Goal: Information Seeking & Learning: Learn about a topic

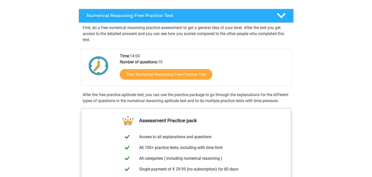
scroll to position [75, 0]
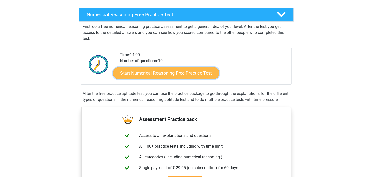
click at [170, 74] on link "Start Numerical Reasoning Free Practice Test" at bounding box center [166, 73] width 106 height 12
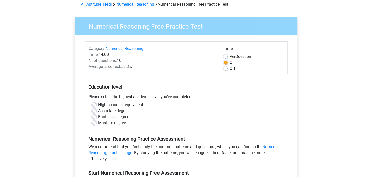
scroll to position [25, 0]
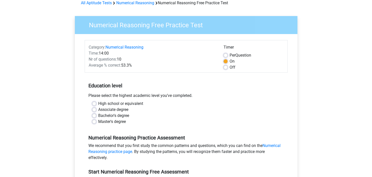
click at [98, 104] on label "High school or equivalent" at bounding box center [120, 104] width 45 height 6
click at [94, 104] on input "High school or equivalent" at bounding box center [94, 103] width 4 height 5
radio input "true"
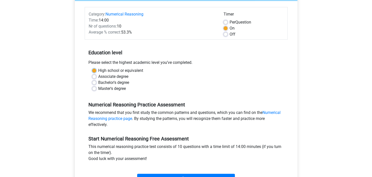
scroll to position [75, 0]
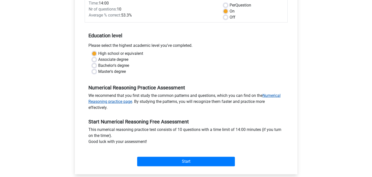
click at [275, 94] on link "Numerical Reasoning practice page" at bounding box center [184, 98] width 192 height 11
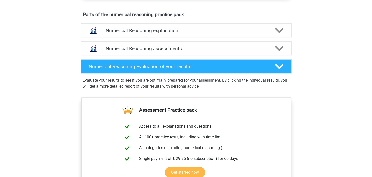
scroll to position [276, 0]
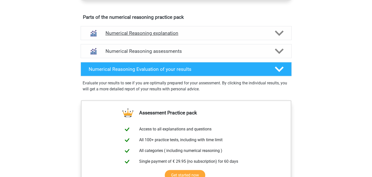
click at [277, 36] on polygon at bounding box center [279, 33] width 9 height 6
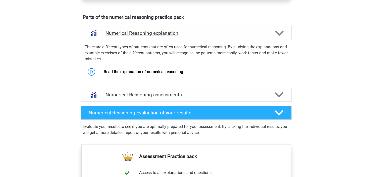
click at [277, 36] on polygon at bounding box center [279, 33] width 9 height 6
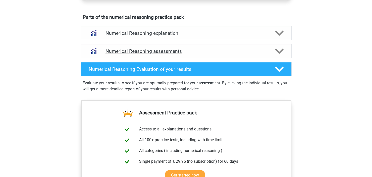
click at [279, 55] on icon at bounding box center [279, 51] width 9 height 9
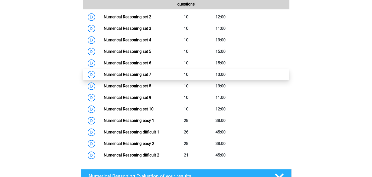
scroll to position [351, 0]
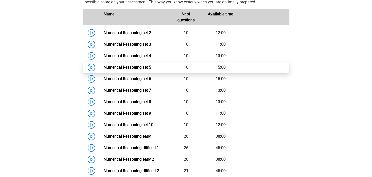
click at [104, 70] on link "Numerical Reasoning set 5" at bounding box center [127, 67] width 47 height 5
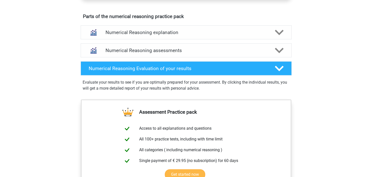
scroll to position [251, 0]
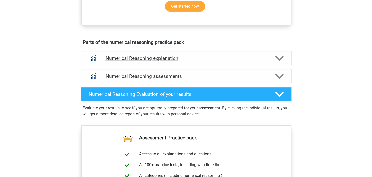
click at [277, 63] on icon at bounding box center [279, 58] width 9 height 9
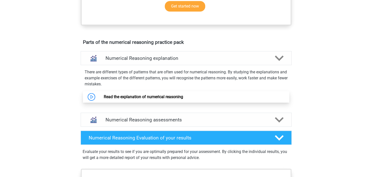
click at [104, 99] on link "Read the explanation of numerical reasoning" at bounding box center [143, 97] width 79 height 5
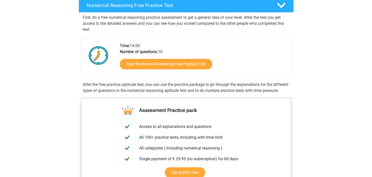
scroll to position [75, 0]
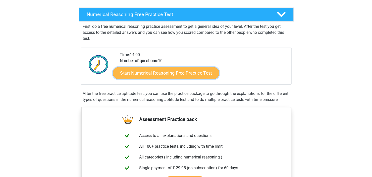
click at [176, 74] on link "Start Numerical Reasoning Free Practice Test" at bounding box center [166, 73] width 106 height 12
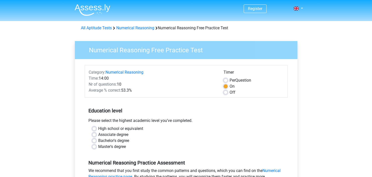
click at [98, 128] on label "High school or equivalent" at bounding box center [120, 129] width 45 height 6
click at [95, 128] on input "High school or equivalent" at bounding box center [94, 128] width 4 height 5
radio input "true"
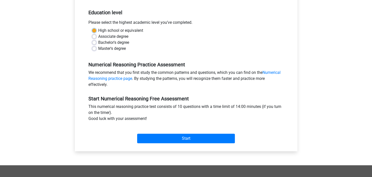
scroll to position [100, 0]
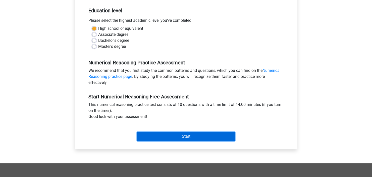
click at [166, 138] on input "Start" at bounding box center [186, 137] width 98 height 10
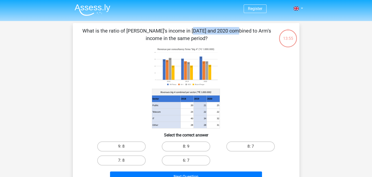
drag, startPoint x: 89, startPoint y: 32, endPoint x: 125, endPoint y: 33, distance: 35.9
click at [125, 33] on p "What is the ratio of [PERSON_NAME]'s income in [DATE] and 2020 combined to Arm'…" at bounding box center [176, 34] width 191 height 15
click at [118, 51] on icon at bounding box center [186, 87] width 202 height 83
click at [203, 75] on image at bounding box center [186, 66] width 68 height 41
click at [244, 145] on label "8: 7" at bounding box center [250, 147] width 48 height 10
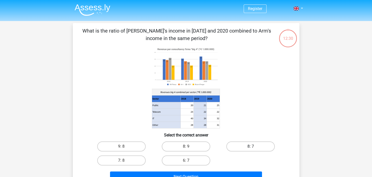
click at [250, 147] on input "8: 7" at bounding box center [251, 148] width 3 height 3
radio input "true"
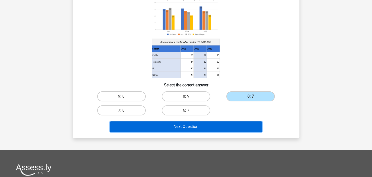
click at [218, 126] on button "Next Question" at bounding box center [186, 127] width 152 height 11
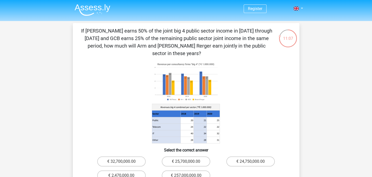
drag, startPoint x: 125, startPoint y: 46, endPoint x: 259, endPoint y: 44, distance: 134.5
click at [259, 44] on p "If McFlinsey earns 50% of the joint big 4 public sector income in 2018 through …" at bounding box center [176, 42] width 191 height 30
click at [262, 66] on icon at bounding box center [186, 102] width 202 height 83
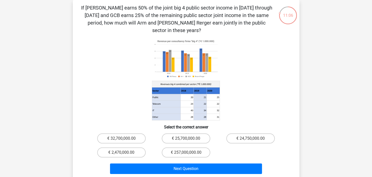
scroll to position [25, 0]
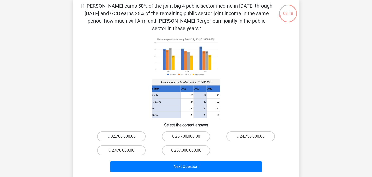
click at [131, 132] on label "€ 32,700,000.00" at bounding box center [121, 137] width 48 height 10
click at [124, 137] on input "€ 32,700,000.00" at bounding box center [122, 138] width 3 height 3
radio input "true"
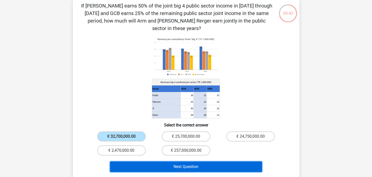
click at [188, 162] on button "Next Question" at bounding box center [186, 167] width 152 height 11
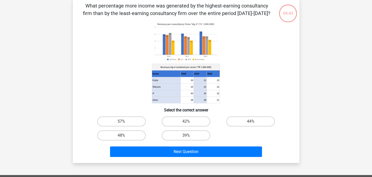
scroll to position [23, 0]
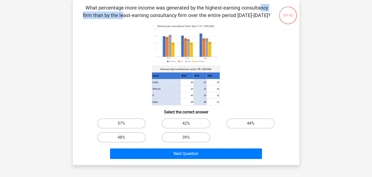
drag, startPoint x: 150, startPoint y: 7, endPoint x: 202, endPoint y: 6, distance: 52.5
click at [202, 6] on p "What percentage more income was generated by the highest-earning consultancy fi…" at bounding box center [176, 11] width 191 height 15
click at [263, 43] on icon at bounding box center [186, 64] width 202 height 83
click at [186, 122] on label "42%" at bounding box center [186, 124] width 48 height 10
click at [186, 124] on input "42%" at bounding box center [187, 125] width 3 height 3
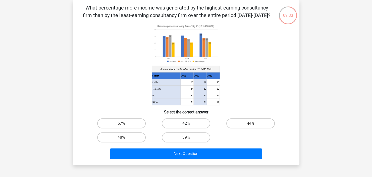
radio input "true"
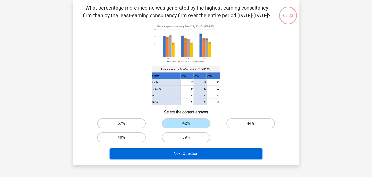
click at [199, 154] on button "Next Question" at bounding box center [186, 154] width 152 height 11
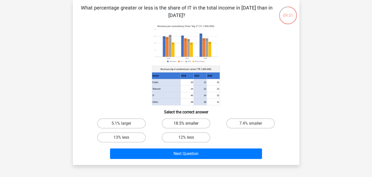
click at [182, 125] on label "18.5% smaller" at bounding box center [186, 124] width 48 height 10
click at [186, 125] on input "18.5% smaller" at bounding box center [187, 125] width 3 height 3
radio input "true"
click at [191, 147] on div "Next Question" at bounding box center [186, 153] width 210 height 17
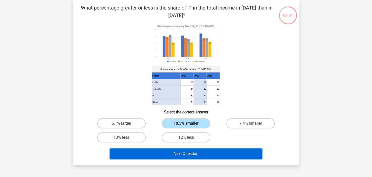
click at [191, 155] on button "Next Question" at bounding box center [186, 154] width 152 height 11
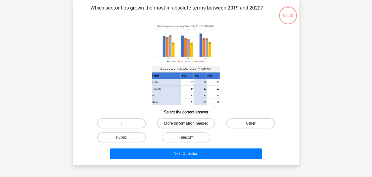
click at [187, 125] on input "More information needed" at bounding box center [187, 125] width 3 height 3
radio input "true"
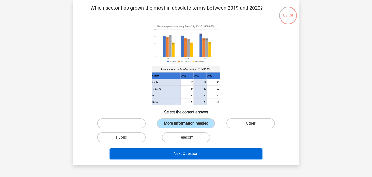
click at [193, 153] on button "Next Question" at bounding box center [186, 154] width 152 height 11
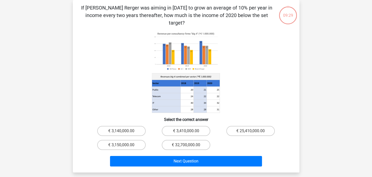
click at [187, 131] on input "€ 3,410,000.00" at bounding box center [187, 132] width 3 height 3
radio input "true"
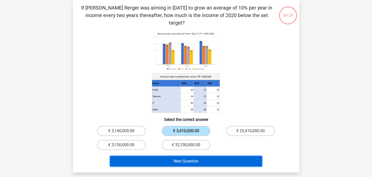
drag, startPoint x: 197, startPoint y: 152, endPoint x: 194, endPoint y: 149, distance: 4.1
click at [197, 156] on button "Next Question" at bounding box center [186, 161] width 152 height 11
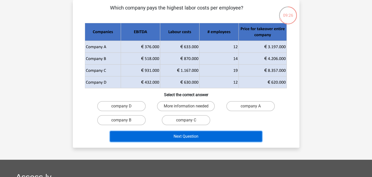
click at [188, 134] on button "Next Question" at bounding box center [186, 136] width 152 height 11
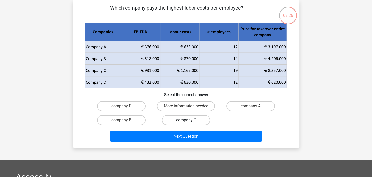
click at [179, 119] on label "company C" at bounding box center [186, 120] width 48 height 10
click at [186, 120] on input "company C" at bounding box center [187, 121] width 3 height 3
radio input "true"
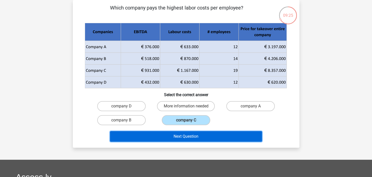
click at [186, 137] on button "Next Question" at bounding box center [186, 136] width 152 height 11
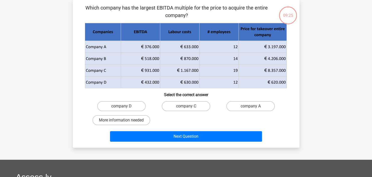
click at [183, 111] on div "company C" at bounding box center [186, 106] width 64 height 14
drag, startPoint x: 249, startPoint y: 103, endPoint x: 228, endPoint y: 120, distance: 26.4
click at [249, 104] on label "company A" at bounding box center [250, 106] width 48 height 10
click at [250, 106] on input "company A" at bounding box center [251, 107] width 3 height 3
radio input "true"
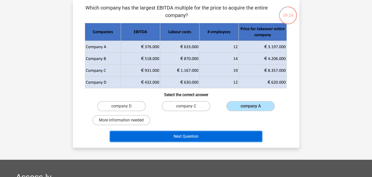
click at [206, 133] on button "Next Question" at bounding box center [186, 136] width 152 height 11
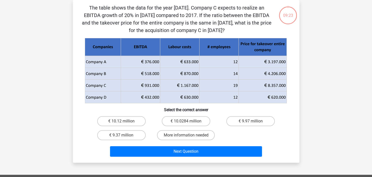
click at [181, 126] on label "€ 10.0284 million" at bounding box center [186, 121] width 48 height 10
click at [186, 125] on input "€ 10.0284 million" at bounding box center [187, 122] width 3 height 3
radio input "true"
click at [181, 135] on label "More information needed" at bounding box center [186, 135] width 58 height 10
click at [186, 135] on input "More information needed" at bounding box center [187, 136] width 3 height 3
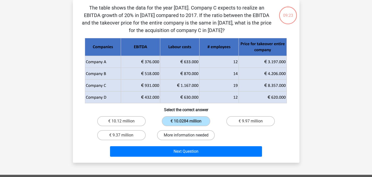
radio input "true"
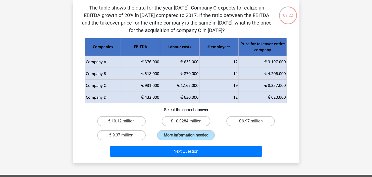
click at [184, 147] on div "Next Question" at bounding box center [186, 153] width 194 height 13
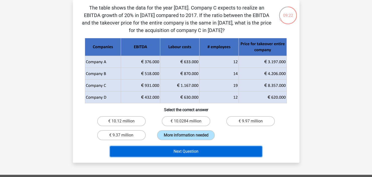
drag, startPoint x: 184, startPoint y: 151, endPoint x: 185, endPoint y: 148, distance: 3.6
click at [184, 153] on button "Next Question" at bounding box center [186, 152] width 152 height 11
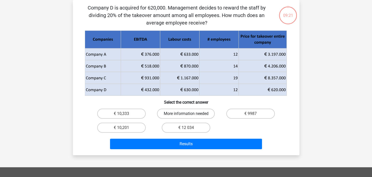
click at [169, 112] on label "More information needed" at bounding box center [186, 114] width 58 height 10
click at [186, 114] on input "More information needed" at bounding box center [187, 115] width 3 height 3
radio input "true"
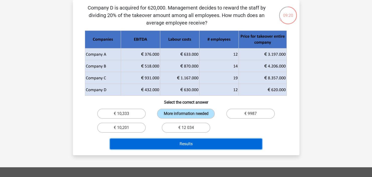
click at [194, 146] on button "Results" at bounding box center [186, 144] width 152 height 11
click at [218, 142] on button "Results" at bounding box center [186, 144] width 152 height 11
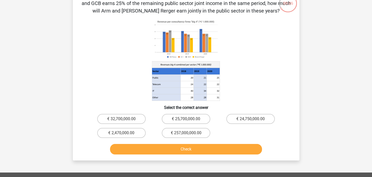
scroll to position [50, 0]
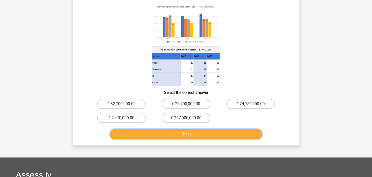
click at [197, 134] on button "Check" at bounding box center [186, 134] width 152 height 11
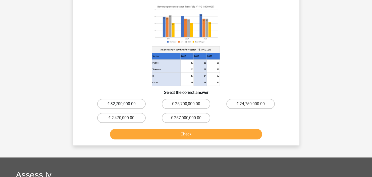
click at [134, 104] on label "€ 32,700,000.00" at bounding box center [121, 104] width 48 height 10
click at [124, 104] on input "€ 32,700,000.00" at bounding box center [122, 105] width 3 height 3
radio input "true"
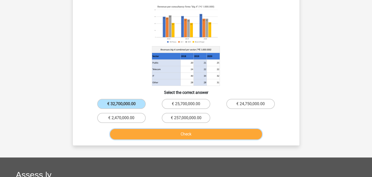
click at [177, 133] on button "Check" at bounding box center [186, 134] width 152 height 11
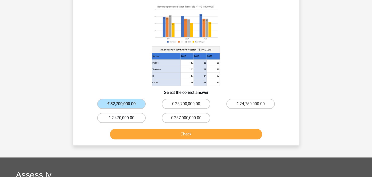
click at [129, 119] on label "€ 2,470,000.00" at bounding box center [121, 118] width 48 height 10
click at [124, 119] on input "€ 2,470,000.00" at bounding box center [122, 119] width 3 height 3
radio input "true"
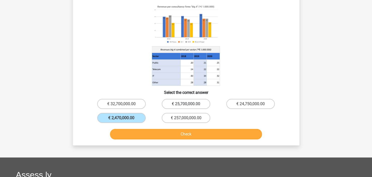
click at [171, 105] on label "€ 25,700,000.00" at bounding box center [186, 104] width 48 height 10
click at [186, 105] on input "€ 25,700,000.00" at bounding box center [187, 105] width 3 height 3
radio input "true"
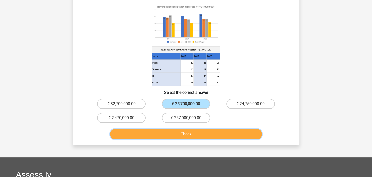
click at [171, 131] on button "Check" at bounding box center [186, 134] width 152 height 11
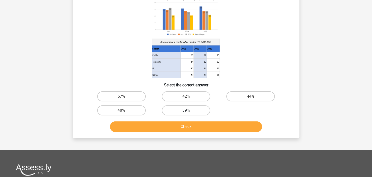
click at [184, 111] on label "39%" at bounding box center [186, 111] width 48 height 10
click at [186, 111] on input "39%" at bounding box center [187, 112] width 3 height 3
radio input "true"
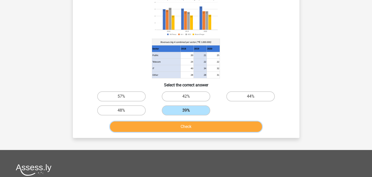
click at [208, 124] on button "Check" at bounding box center [186, 127] width 152 height 11
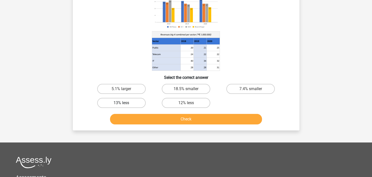
click at [135, 104] on label "13% less" at bounding box center [121, 103] width 48 height 10
click at [124, 104] on input "13% less" at bounding box center [122, 104] width 3 height 3
radio input "true"
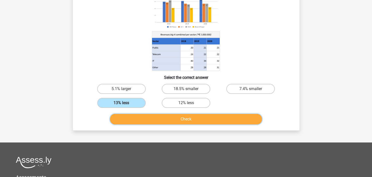
click at [156, 118] on button "Check" at bounding box center [186, 119] width 152 height 11
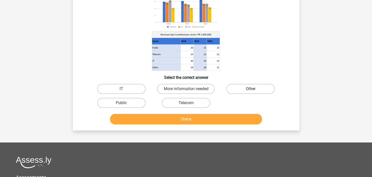
drag, startPoint x: 242, startPoint y: 89, endPoint x: 240, endPoint y: 93, distance: 3.9
click at [242, 90] on label "Other" at bounding box center [250, 89] width 48 height 10
click at [250, 90] on input "Other" at bounding box center [251, 90] width 3 height 3
radio input "true"
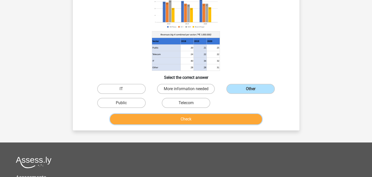
click at [217, 119] on button "Check" at bounding box center [186, 119] width 152 height 11
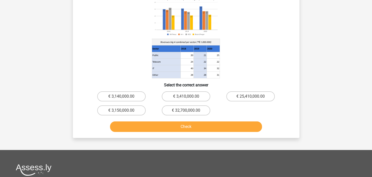
click at [186, 111] on input "€ 32,700,000.00" at bounding box center [187, 112] width 3 height 3
radio input "true"
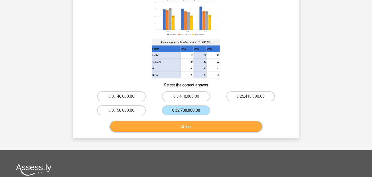
drag, startPoint x: 185, startPoint y: 129, endPoint x: 183, endPoint y: 126, distance: 3.3
click at [184, 129] on button "Check" at bounding box center [186, 127] width 152 height 11
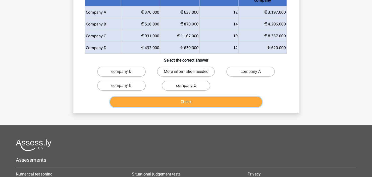
click at [207, 104] on button "Check" at bounding box center [186, 102] width 152 height 11
click at [142, 72] on label "company D" at bounding box center [121, 72] width 48 height 10
click at [124, 72] on input "company D" at bounding box center [122, 73] width 3 height 3
radio input "true"
click at [170, 98] on button "Check" at bounding box center [186, 102] width 152 height 11
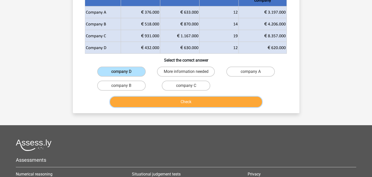
click at [175, 104] on button "Check" at bounding box center [186, 102] width 152 height 11
click at [172, 101] on button "Check" at bounding box center [186, 102] width 152 height 11
click at [183, 85] on label "company C" at bounding box center [186, 86] width 48 height 10
click at [186, 86] on input "company C" at bounding box center [187, 87] width 3 height 3
radio input "true"
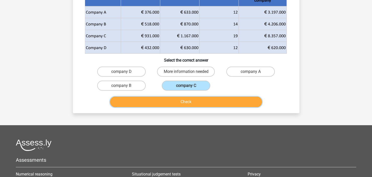
click at [190, 102] on button "Check" at bounding box center [186, 102] width 152 height 11
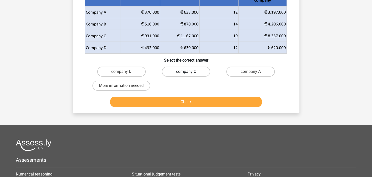
click at [203, 73] on label "company C" at bounding box center [186, 72] width 48 height 10
click at [189, 73] on input "company C" at bounding box center [187, 73] width 3 height 3
radio input "true"
click at [185, 101] on button "Check" at bounding box center [186, 102] width 152 height 11
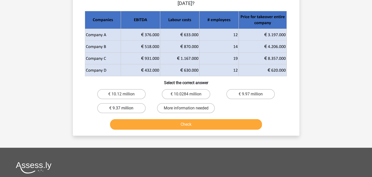
drag, startPoint x: 142, startPoint y: 109, endPoint x: 156, endPoint y: 112, distance: 13.8
click at [142, 109] on label "€ 9.37 million" at bounding box center [121, 108] width 48 height 10
click at [124, 109] on input "€ 9.37 million" at bounding box center [122, 109] width 3 height 3
radio input "true"
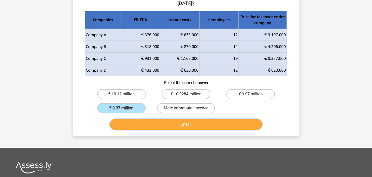
click at [159, 122] on button "Check" at bounding box center [186, 124] width 152 height 11
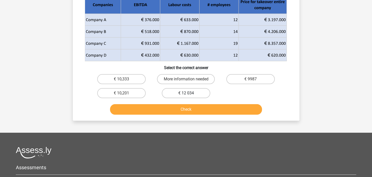
click at [193, 94] on label "€ 12 034" at bounding box center [186, 93] width 48 height 10
click at [189, 94] on input "€ 12 034" at bounding box center [187, 94] width 3 height 3
radio input "true"
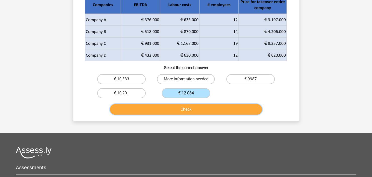
click at [200, 111] on button "Check" at bounding box center [186, 109] width 152 height 11
